Goal: Task Accomplishment & Management: Manage account settings

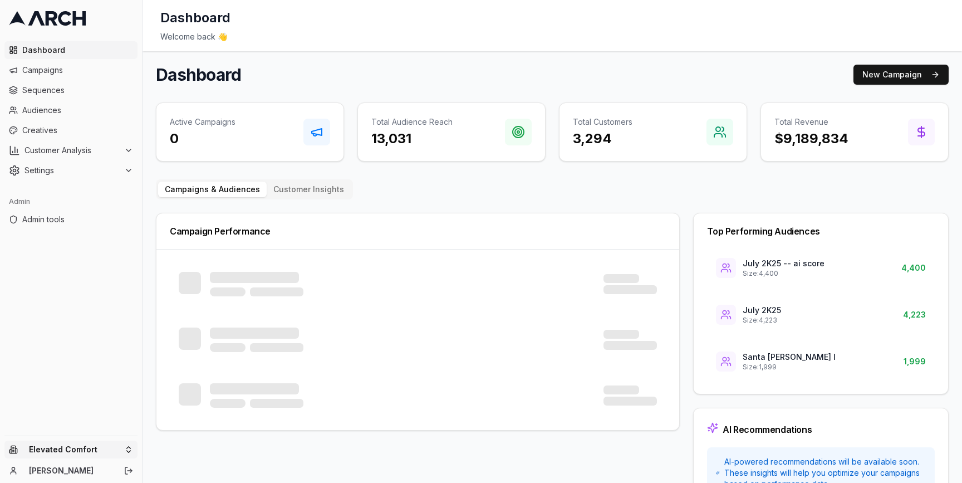
click at [129, 449] on html "Dashboard Campaigns Sequences Audiences Creatives Customer Analysis Settings Ad…" at bounding box center [481, 241] width 962 height 483
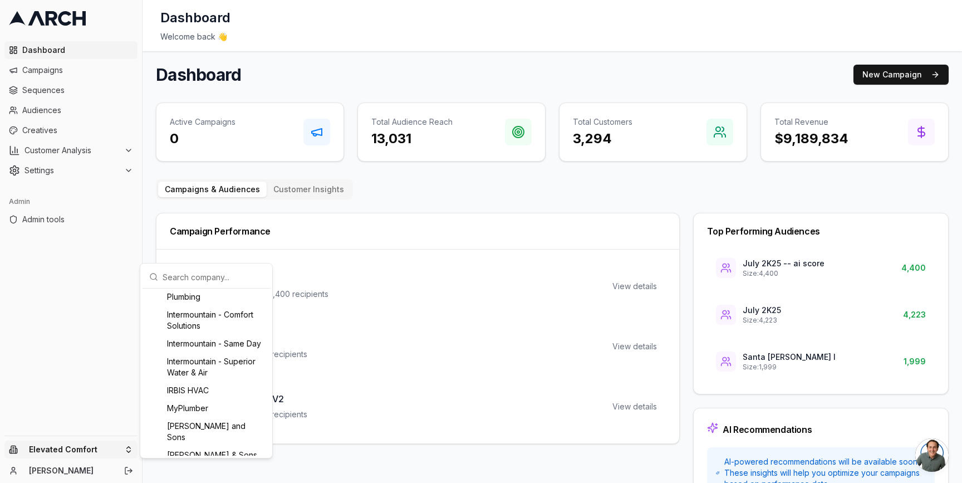
scroll to position [753, 0]
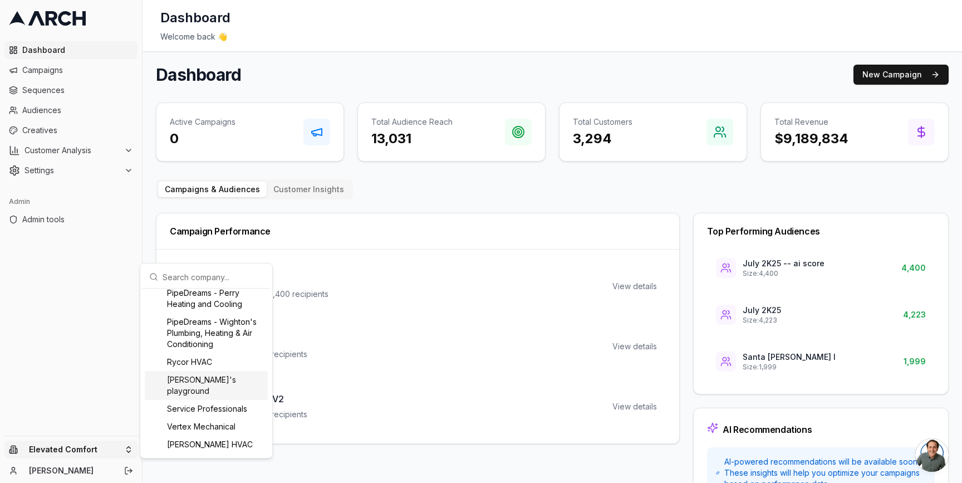
click at [111, 171] on html "Dashboard Campaigns Sequences Audiences Creatives Customer Analysis Settings Ad…" at bounding box center [481, 241] width 962 height 483
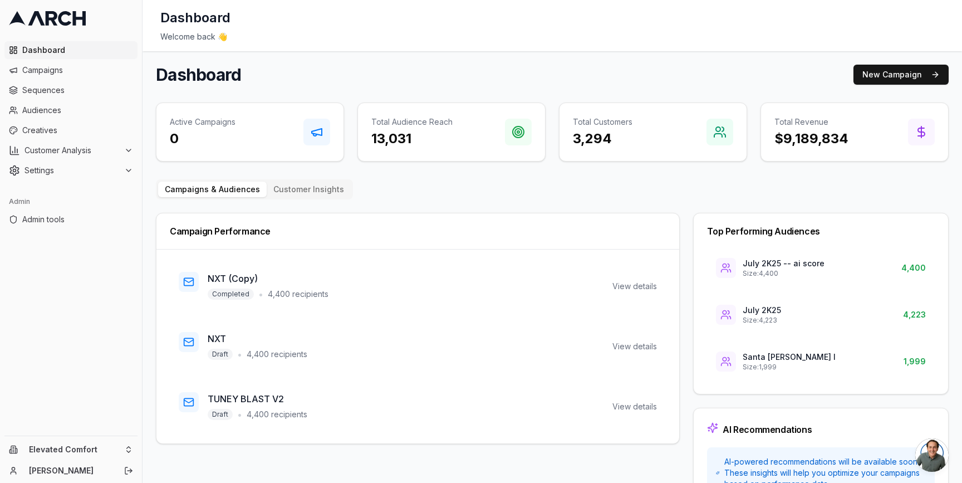
click at [111, 171] on span "Settings" at bounding box center [71, 170] width 95 height 11
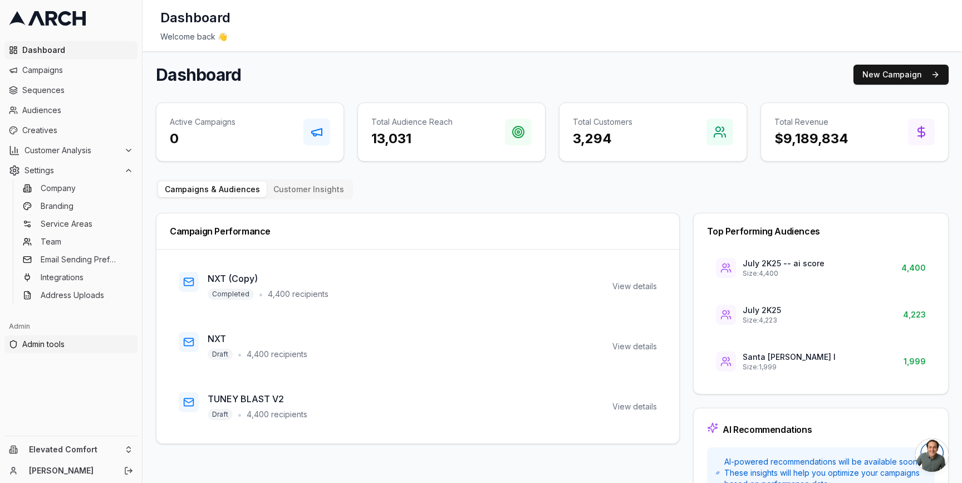
click at [88, 341] on span "Admin tools" at bounding box center [77, 343] width 111 height 11
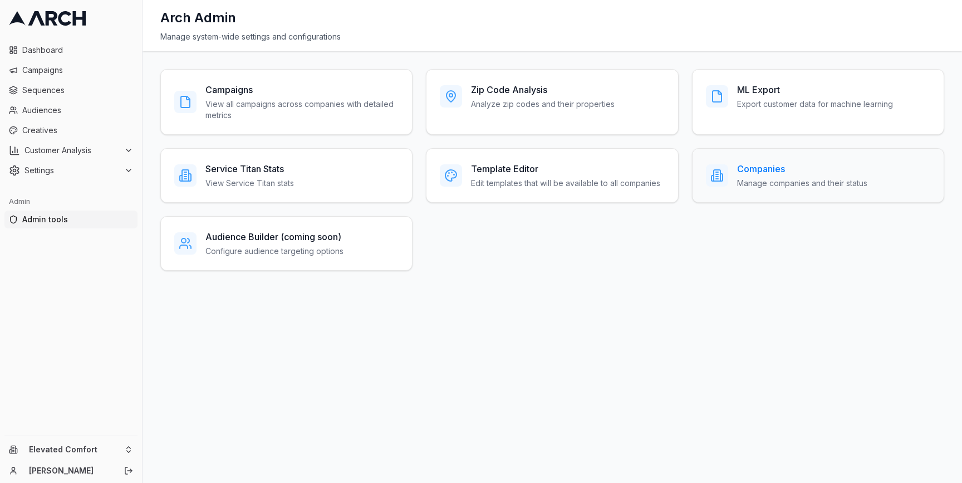
click at [763, 176] on div "Companies Manage companies and their status" at bounding box center [802, 175] width 130 height 27
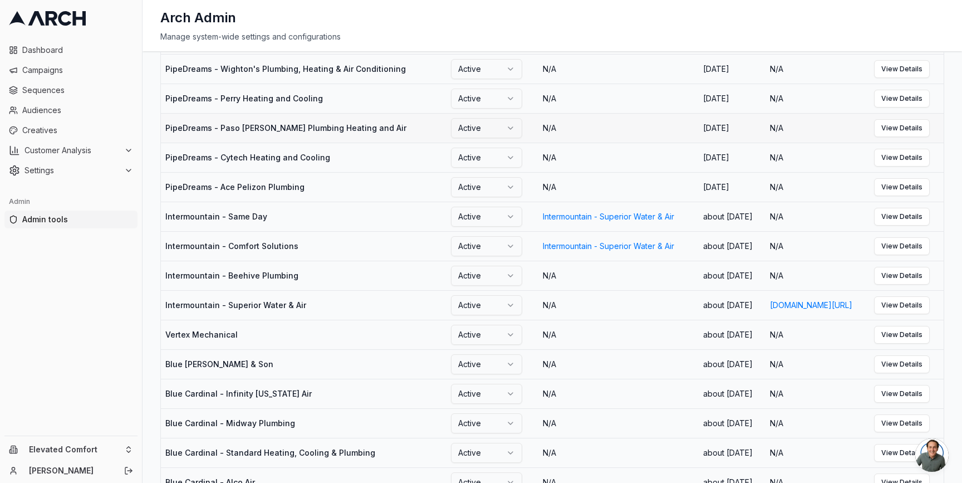
scroll to position [96, 0]
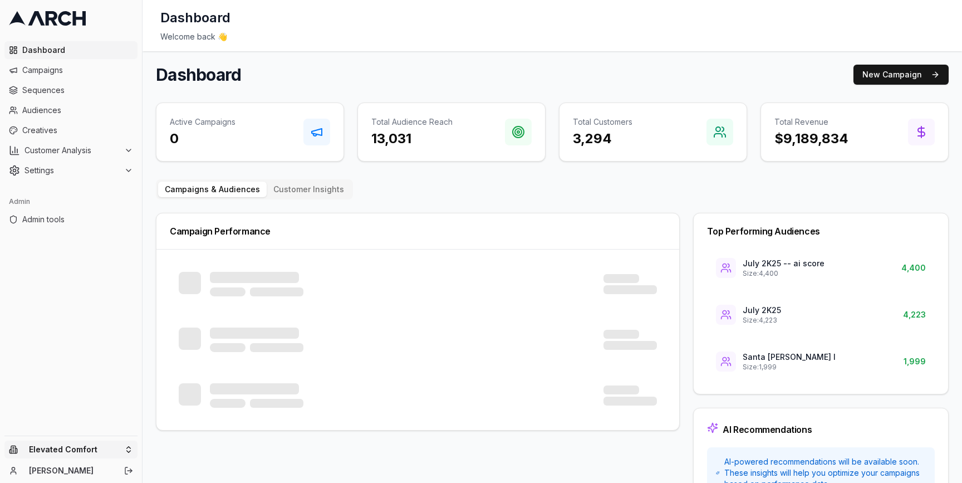
click at [133, 443] on html "Dashboard Campaigns Sequences Audiences Creatives Customer Analysis Settings Ad…" at bounding box center [481, 241] width 962 height 483
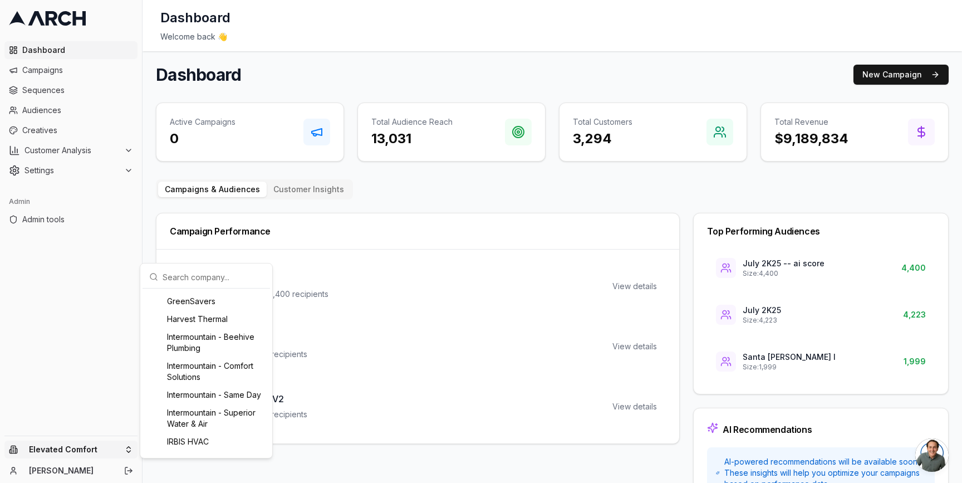
scroll to position [368, 0]
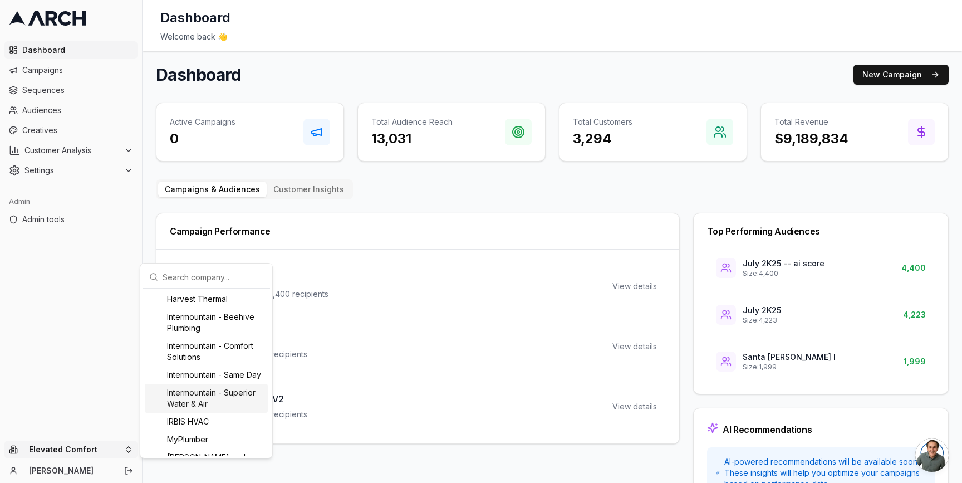
click at [198, 407] on div "Intermountain - Superior Water & Air" at bounding box center [206, 398] width 123 height 29
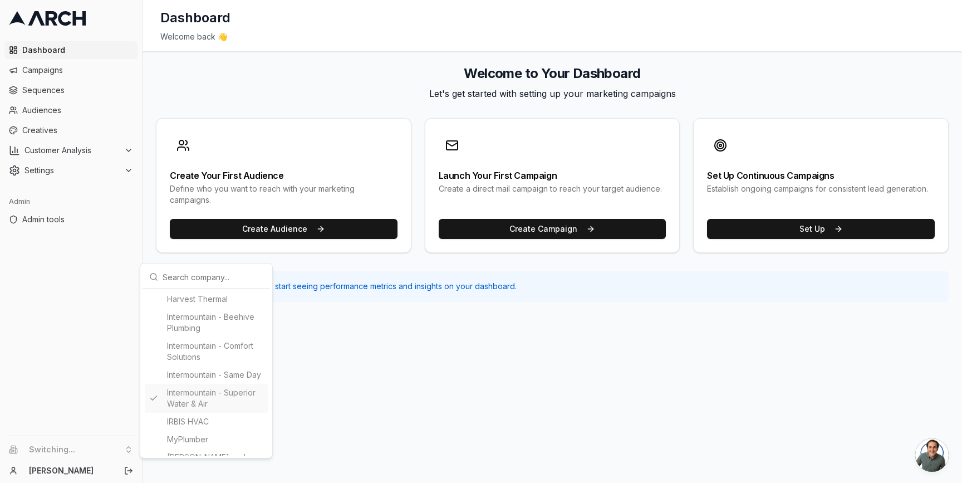
click at [145, 223] on html "Dashboard Campaigns Sequences Audiences Creatives Customer Analysis Settings Ad…" at bounding box center [481, 241] width 962 height 483
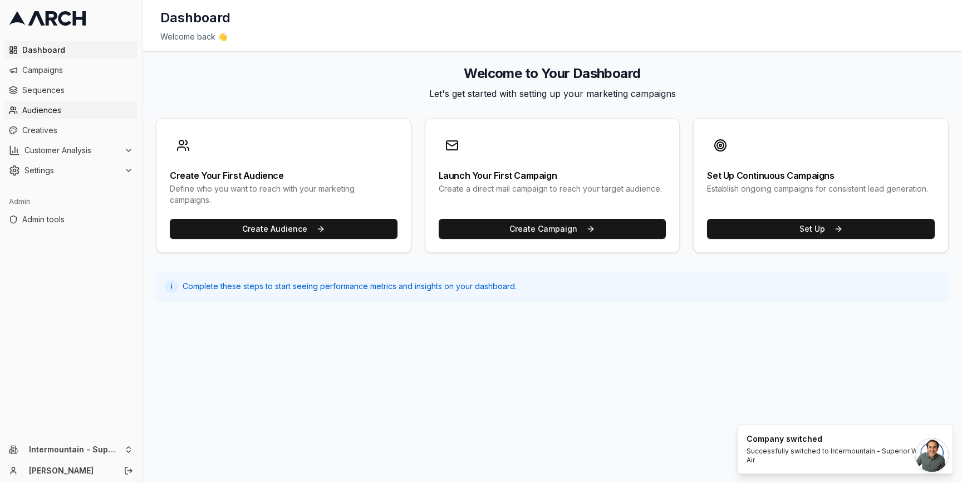
click at [60, 106] on span "Audiences" at bounding box center [77, 110] width 111 height 11
